Goal: Information Seeking & Learning: Learn about a topic

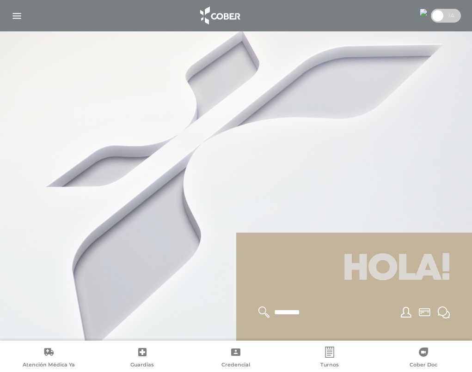
click at [17, 14] on img "button" at bounding box center [17, 16] width 12 height 12
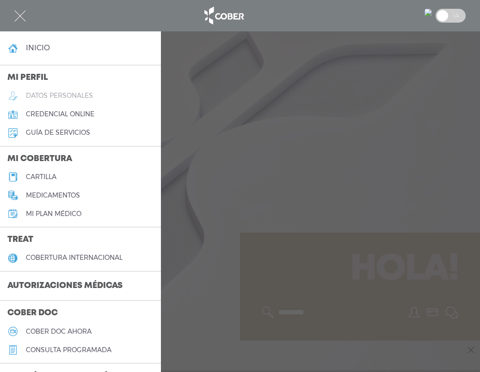
click at [67, 93] on link "datos personales" at bounding box center [80, 96] width 161 height 18
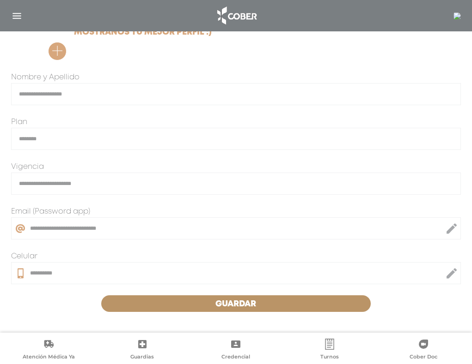
scroll to position [220, 0]
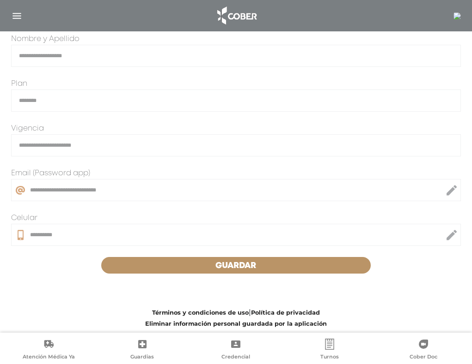
click at [16, 16] on img "button" at bounding box center [17, 16] width 12 height 12
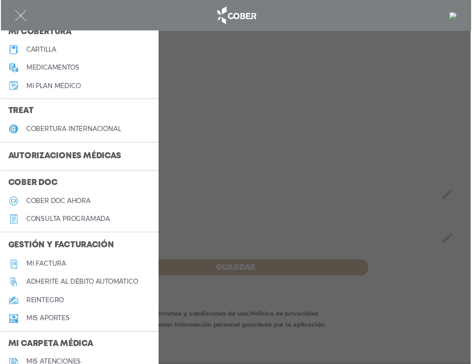
scroll to position [139, 0]
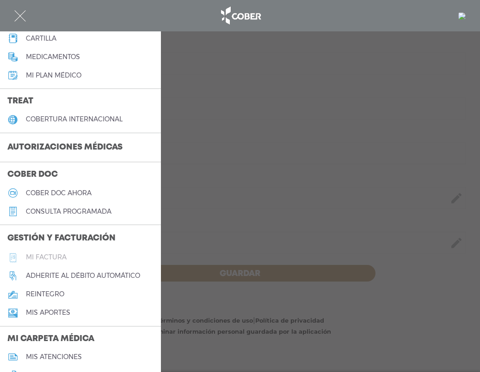
click at [44, 261] on h5 "Mi factura" at bounding box center [46, 258] width 41 height 8
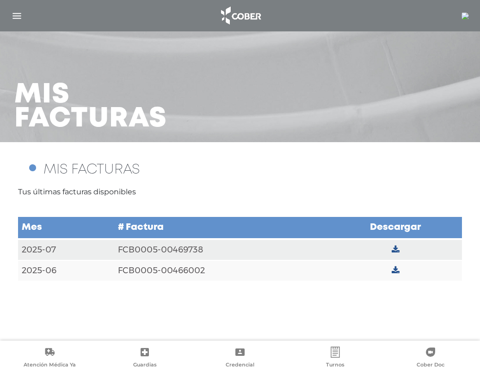
click at [16, 16] on img "button" at bounding box center [17, 16] width 12 height 12
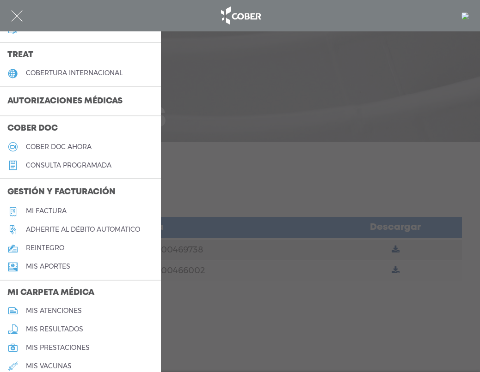
scroll to position [231, 0]
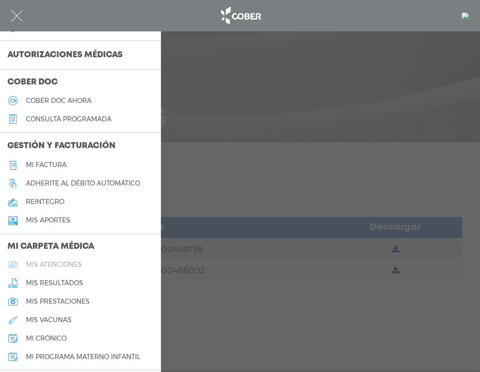
click at [46, 269] on h5 "mis atenciones" at bounding box center [54, 265] width 56 height 8
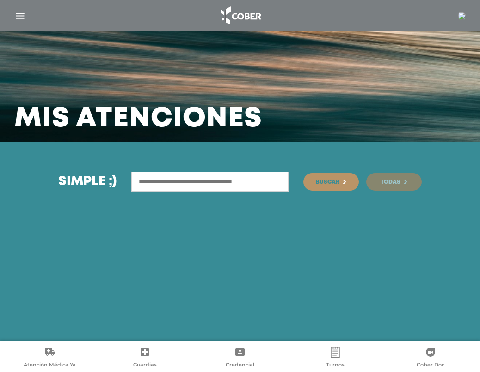
click at [394, 185] on span "Todas" at bounding box center [390, 183] width 20 height 6
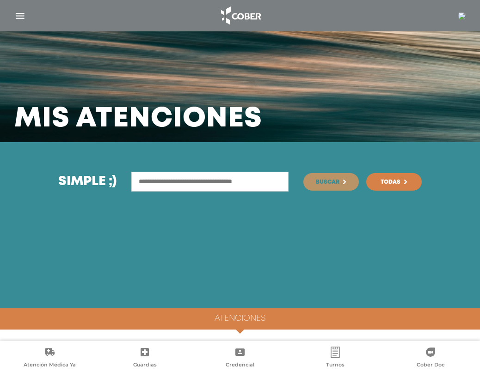
click at [20, 14] on img "button" at bounding box center [20, 16] width 12 height 12
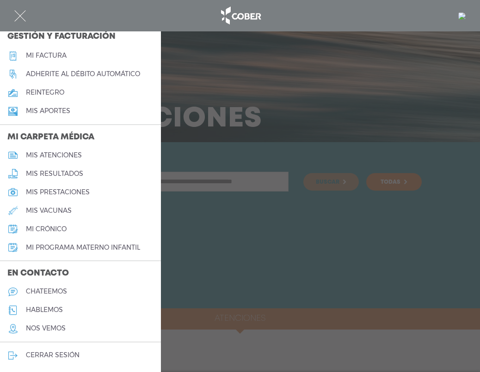
scroll to position [360, 0]
click at [65, 188] on h5 "mis prestaciones" at bounding box center [58, 192] width 64 height 8
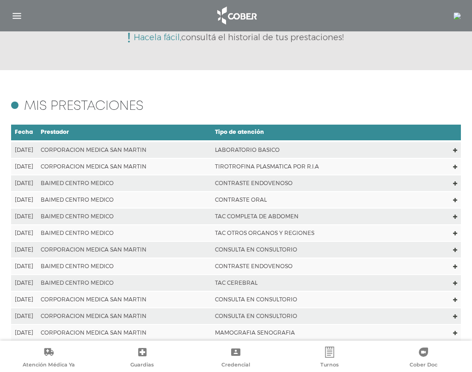
scroll to position [139, 0]
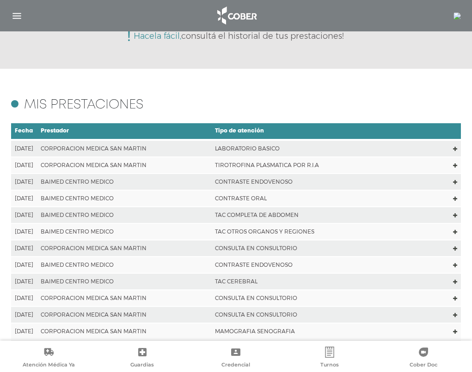
click at [219, 147] on td "LABORATORIO BASICO" at bounding box center [330, 148] width 238 height 17
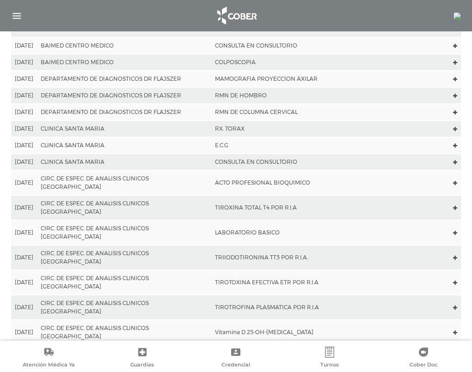
scroll to position [1754, 0]
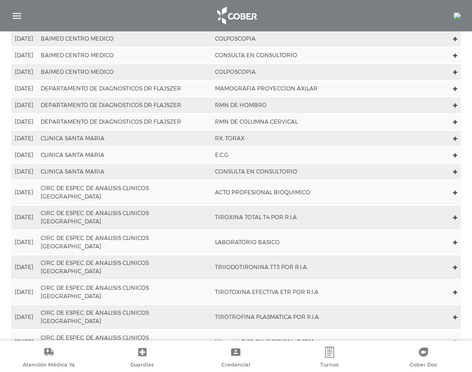
click at [85, 230] on td "CIRC. DE ESPEC. DE ANALISIS CLINICOS [GEOGRAPHIC_DATA]" at bounding box center [124, 242] width 174 height 25
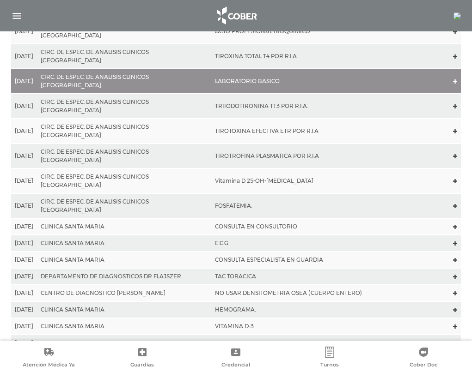
scroll to position [1892, 0]
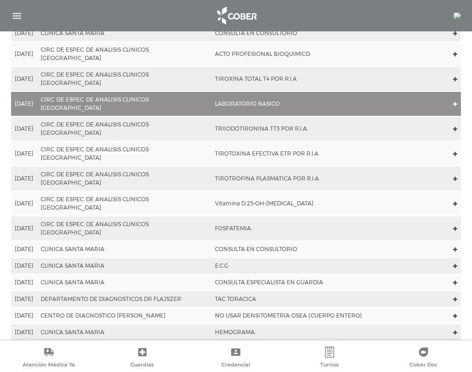
click at [245, 308] on td "NO USAR DENSITOMETRIA OSEA (CUERPO ENTERO)" at bounding box center [330, 316] width 238 height 17
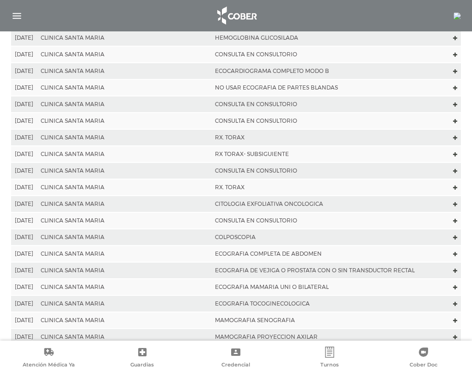
scroll to position [2169, 0]
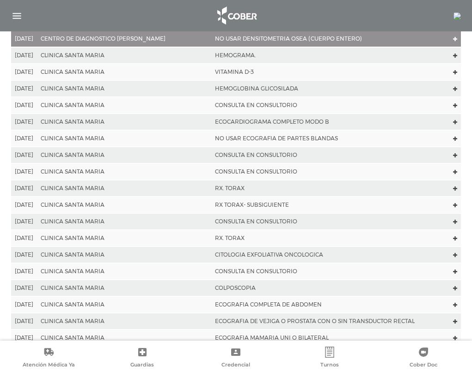
click at [259, 313] on td "ECOGRAFIA DE VEJIGA O PROSTATA CON O SIN TRANSDUCTOR RECTAL" at bounding box center [330, 321] width 238 height 17
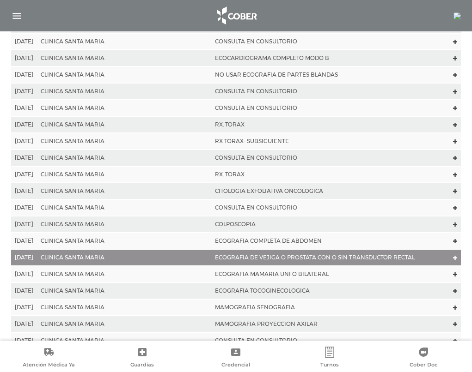
scroll to position [2216, 0]
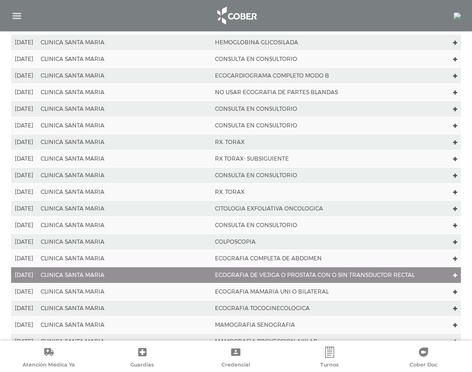
click at [258, 250] on td "ECOGRAFIA COMPLETA DE ABDOMEN" at bounding box center [330, 258] width 238 height 17
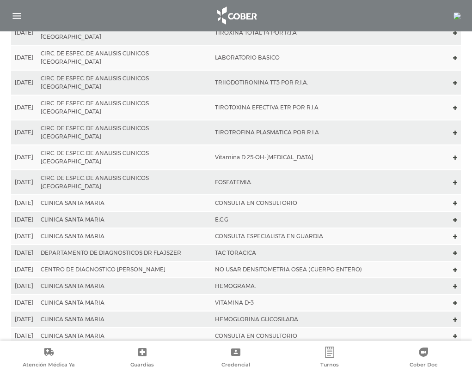
scroll to position [1892, 0]
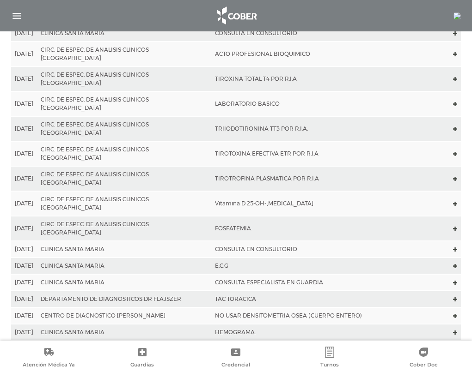
click at [262, 274] on td "CONSULTA ESPECIALISTA EN GUARDIA" at bounding box center [330, 282] width 238 height 17
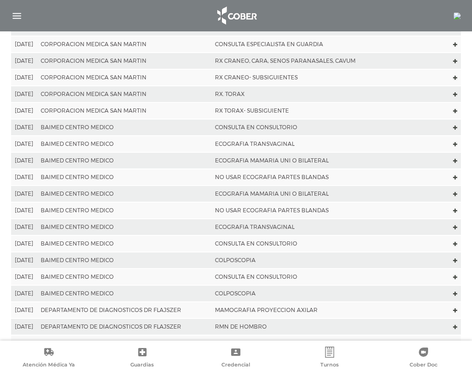
scroll to position [1523, 0]
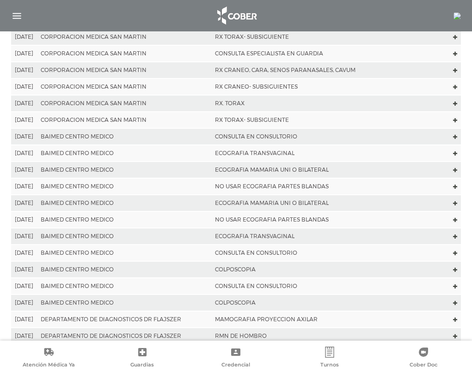
click at [251, 212] on td "NO USAR ECOGRAFIA PARTES BLANDAS" at bounding box center [330, 220] width 238 height 17
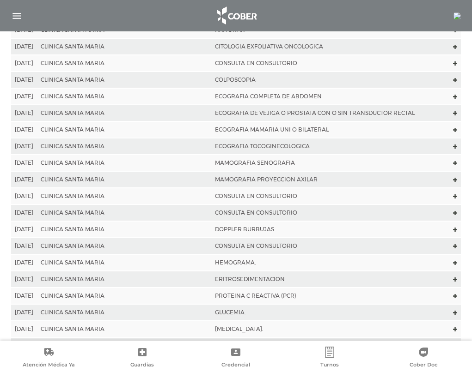
scroll to position [2354, 0]
